Goal: Book appointment/travel/reservation

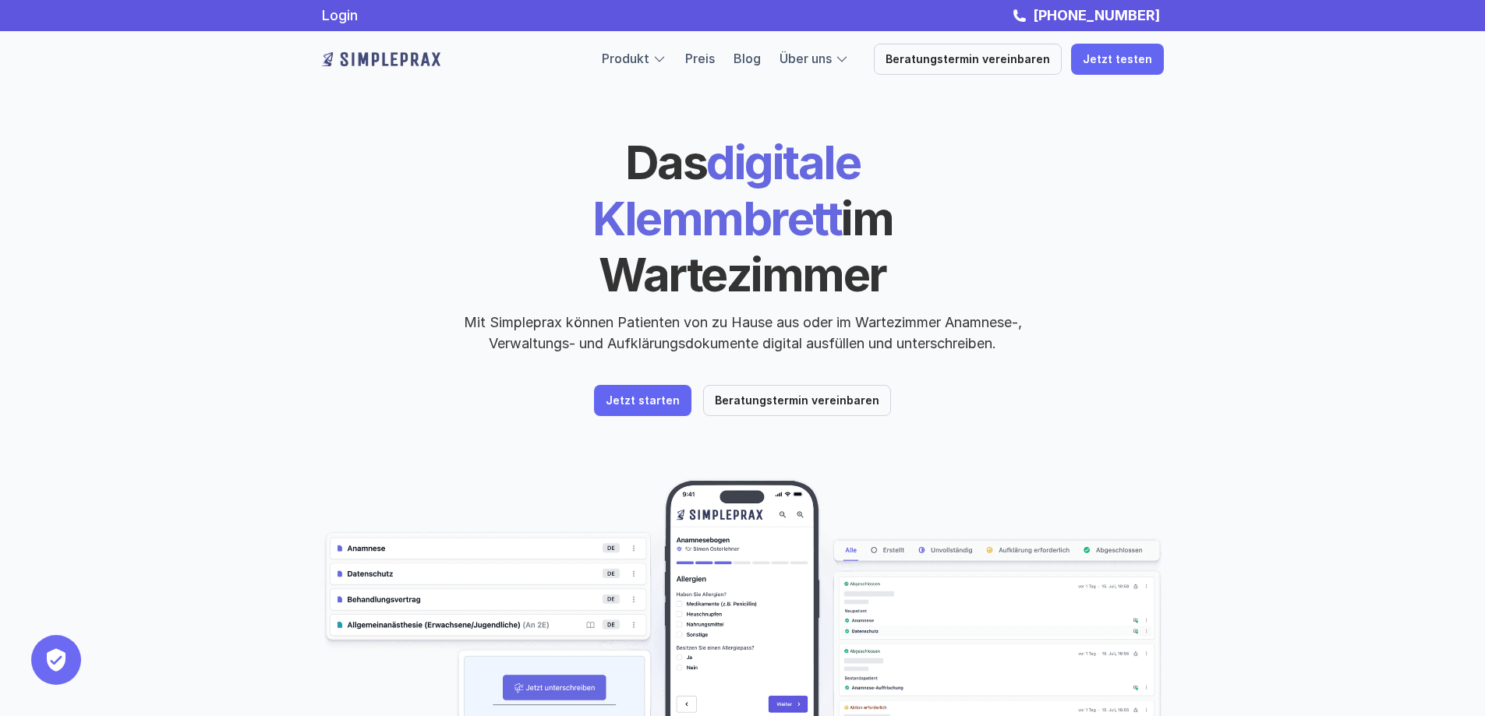
click at [845, 394] on p "Beratungstermin vereinbaren" at bounding box center [797, 400] width 164 height 13
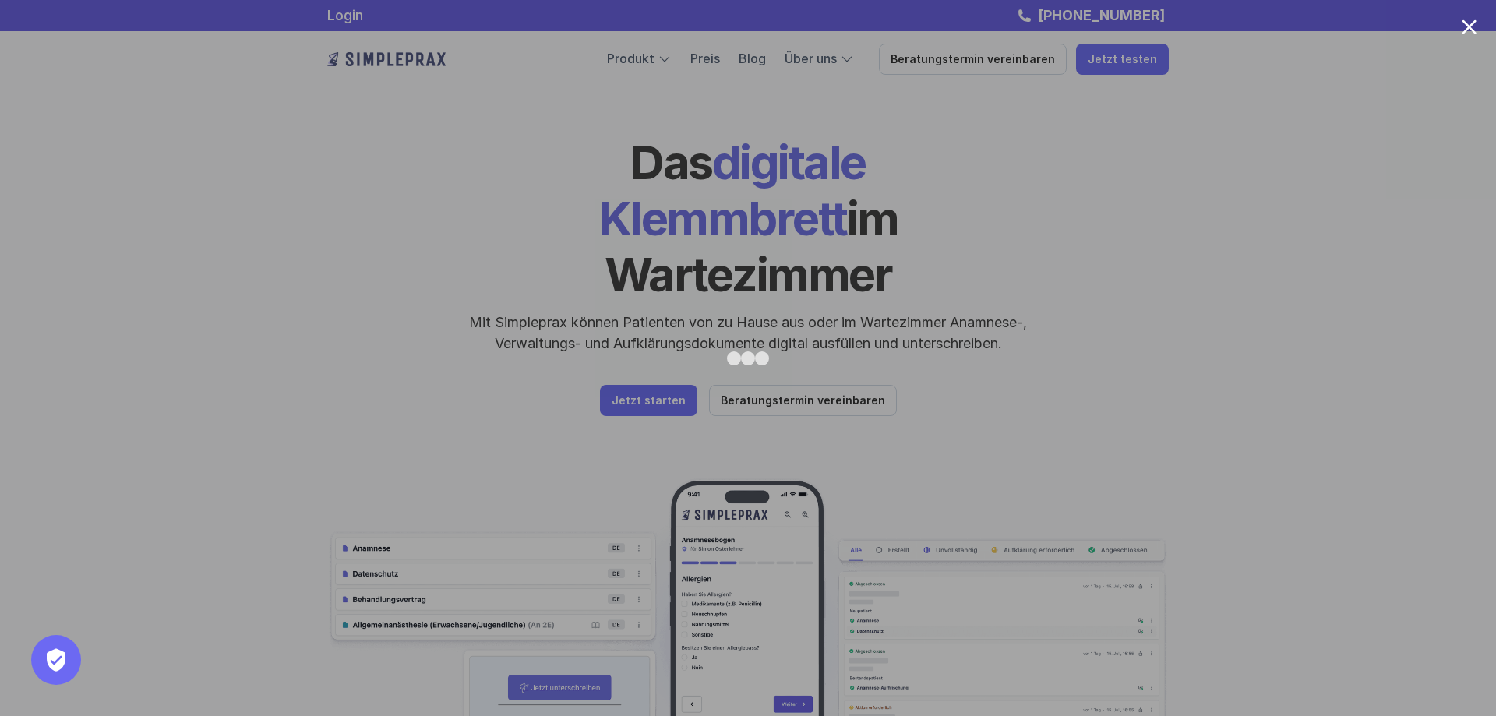
click at [1469, 24] on div at bounding box center [1469, 26] width 15 height 15
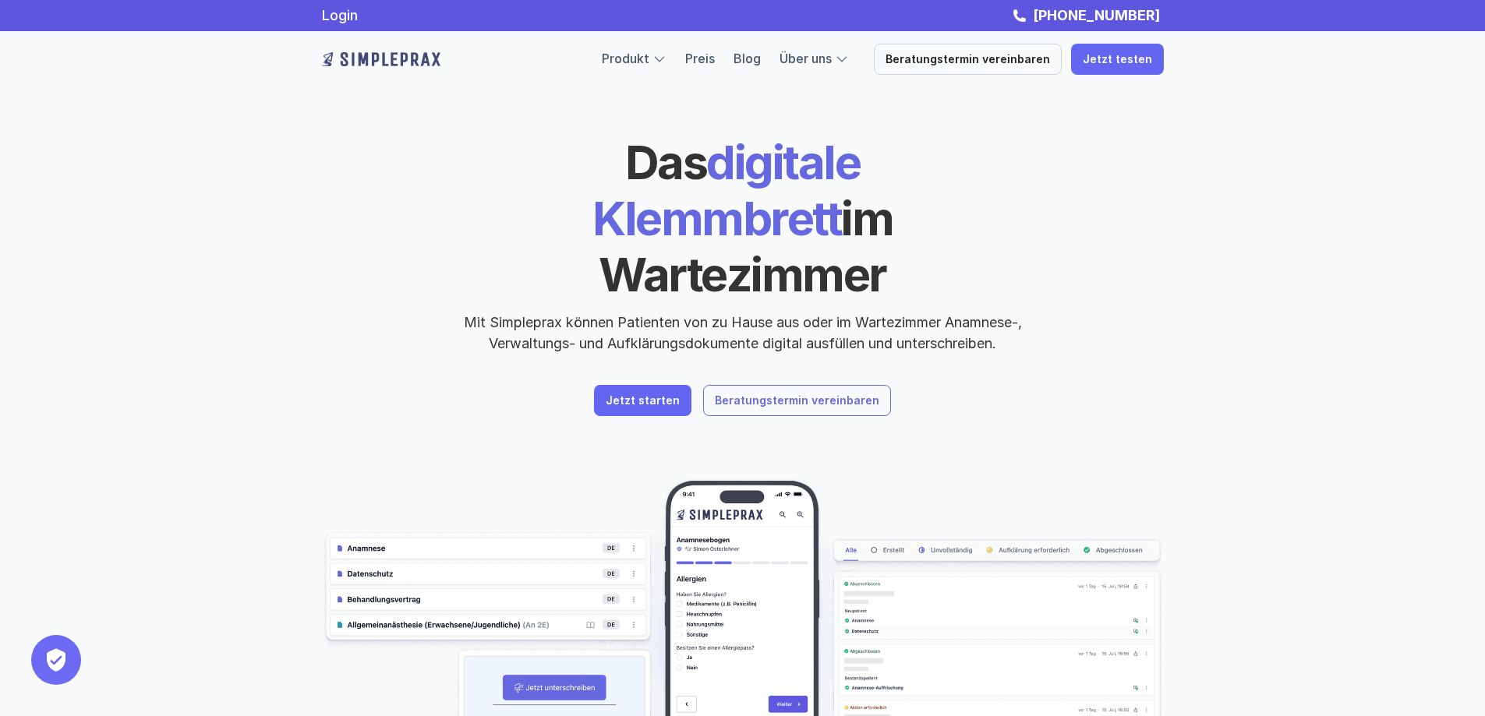
click at [765, 394] on p "Beratungstermin vereinbaren" at bounding box center [797, 400] width 164 height 13
